Goal: Task Accomplishment & Management: Use online tool/utility

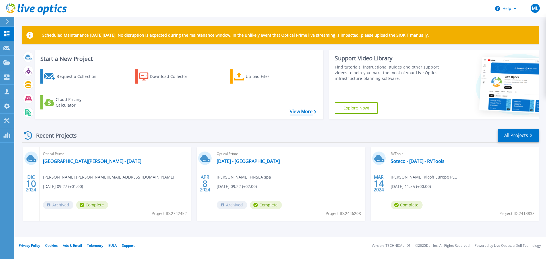
click at [306, 114] on link "View More" at bounding box center [303, 111] width 26 height 5
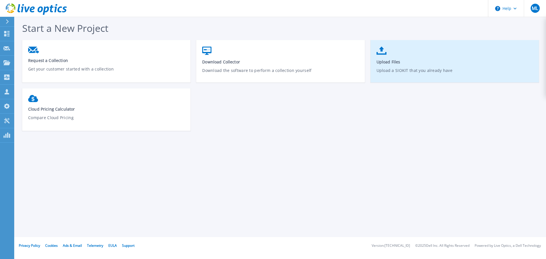
click at [393, 63] on span "Upload Files" at bounding box center [455, 61] width 157 height 5
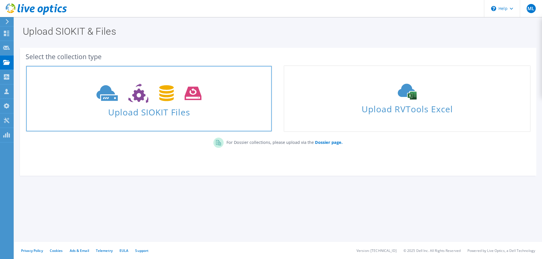
click at [158, 112] on span "Upload SIOKIT Files" at bounding box center [149, 110] width 246 height 12
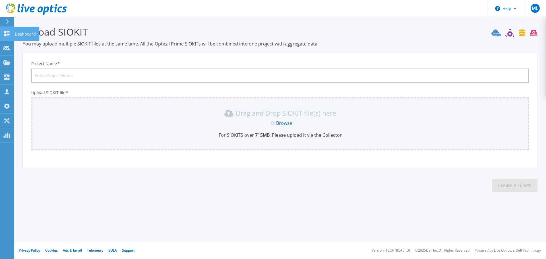
click at [6, 36] on icon at bounding box center [6, 33] width 5 height 5
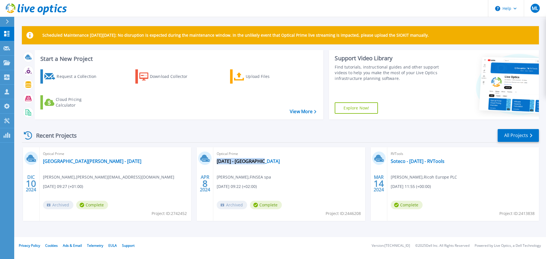
drag, startPoint x: 267, startPoint y: 161, endPoint x: 216, endPoint y: 164, distance: 50.7
click at [216, 164] on div "Optical Prime [DATE] - Cogesam [PERSON_NAME] , FINSEA spa [DATE] 09:22 (+02:00)…" at bounding box center [289, 184] width 152 height 74
copy link "[DATE] - [GEOGRAPHIC_DATA]"
click at [247, 237] on footer "Privacy Policy Cookies Ads & Email Telemetry EULA Support Version: 25.2.12.1 © …" at bounding box center [280, 245] width 533 height 17
click at [256, 79] on div "Upload Files" at bounding box center [269, 76] width 46 height 11
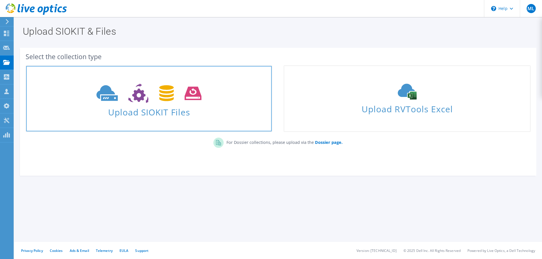
click at [177, 102] on icon at bounding box center [148, 94] width 105 height 20
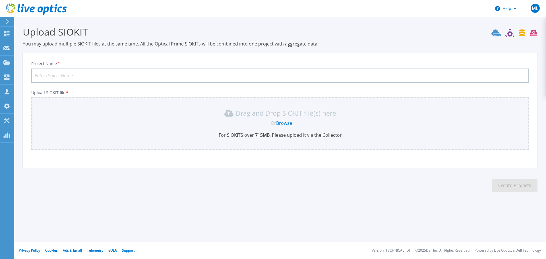
click at [120, 77] on input "Project Name *" at bounding box center [280, 76] width 498 height 14
paste input "[DATE] - [GEOGRAPHIC_DATA]"
click at [51, 77] on input "[DATE] - [GEOGRAPHIC_DATA]" at bounding box center [280, 76] width 498 height 14
click at [45, 75] on input "2024-15-09 - Cogesam" at bounding box center [280, 76] width 498 height 14
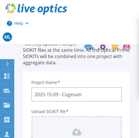
type input "2025-15-09 - Cogesam"
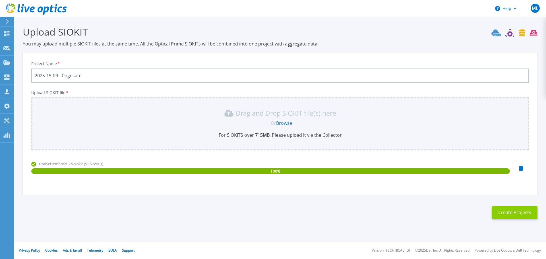
click at [516, 215] on button "Create Projects" at bounding box center [515, 212] width 46 height 13
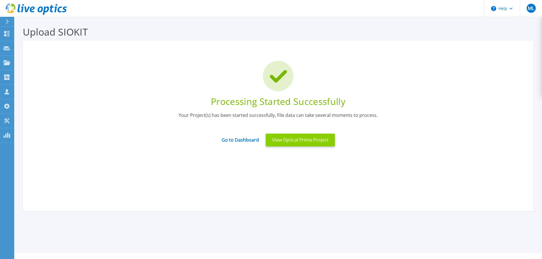
click at [305, 142] on button "View Optical Prime Project" at bounding box center [300, 140] width 69 height 13
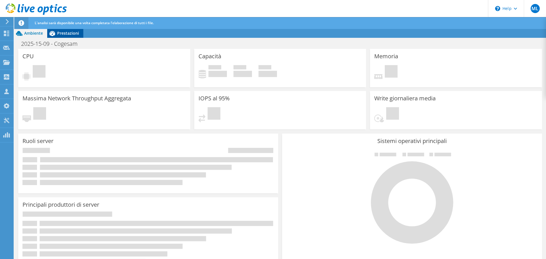
click at [71, 36] on span "Prestazioni" at bounding box center [68, 32] width 22 height 5
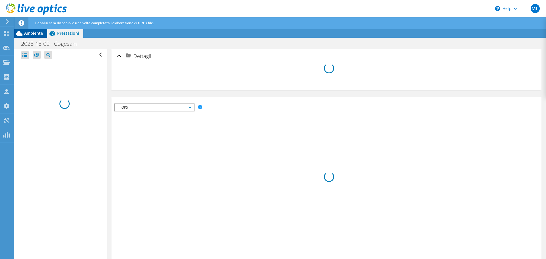
click at [26, 32] on span "Ambiente" at bounding box center [33, 32] width 19 height 5
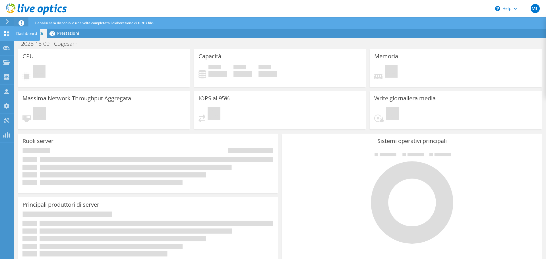
click at [5, 33] on use at bounding box center [6, 33] width 5 height 5
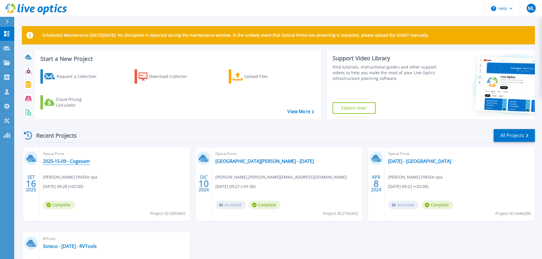
click at [61, 162] on link "2025-15-09 - Cogesam" at bounding box center [66, 162] width 47 height 6
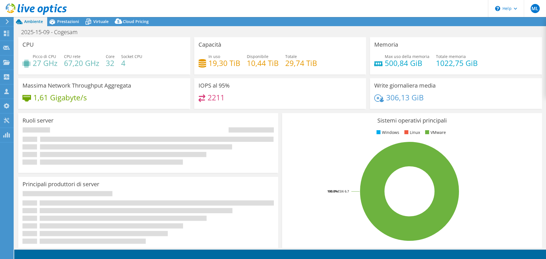
select select "USD"
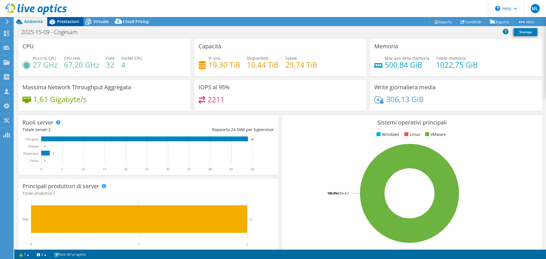
click at [70, 22] on span "Prestazioni" at bounding box center [68, 21] width 22 height 5
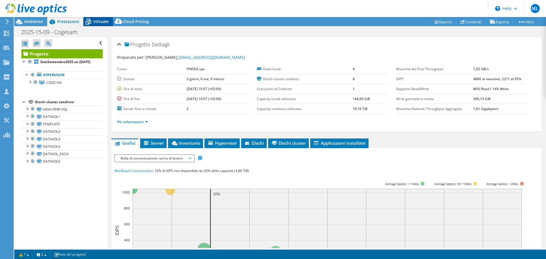
click at [93, 22] on span "Virtuale" at bounding box center [100, 21] width 15 height 5
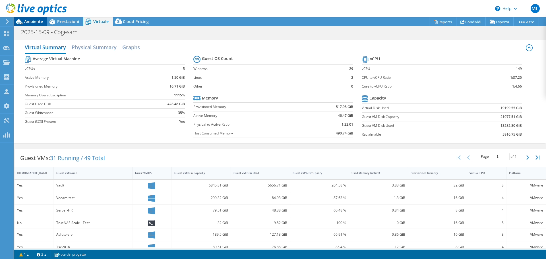
click at [31, 20] on span "Ambiente" at bounding box center [33, 21] width 19 height 5
